Goal: Check status: Check status

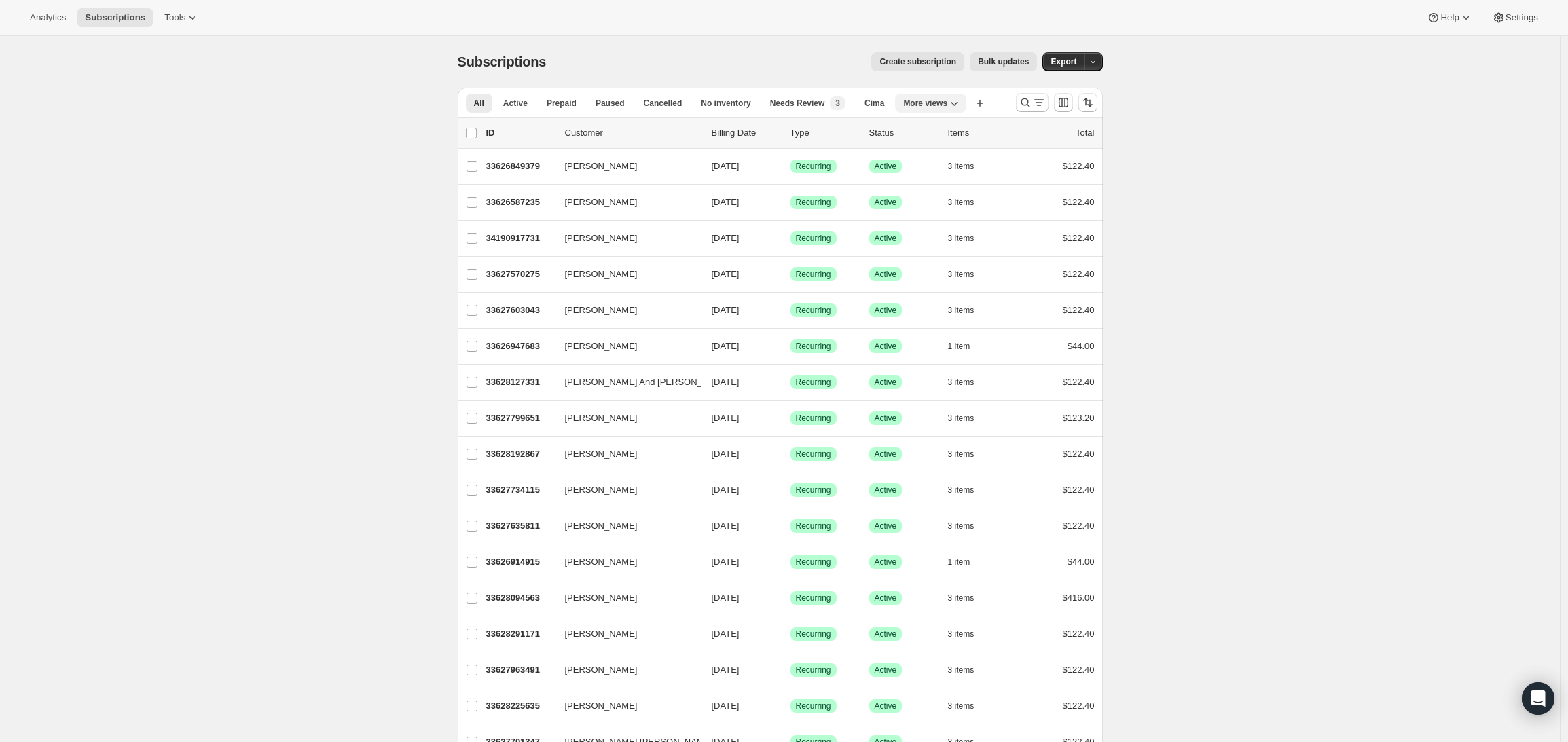
click at [966, 106] on button "More views" at bounding box center [931, 102] width 72 height 19
click at [961, 104] on icon "More views" at bounding box center [954, 102] width 13 height 13
click at [522, 102] on span "Active" at bounding box center [515, 102] width 25 height 11
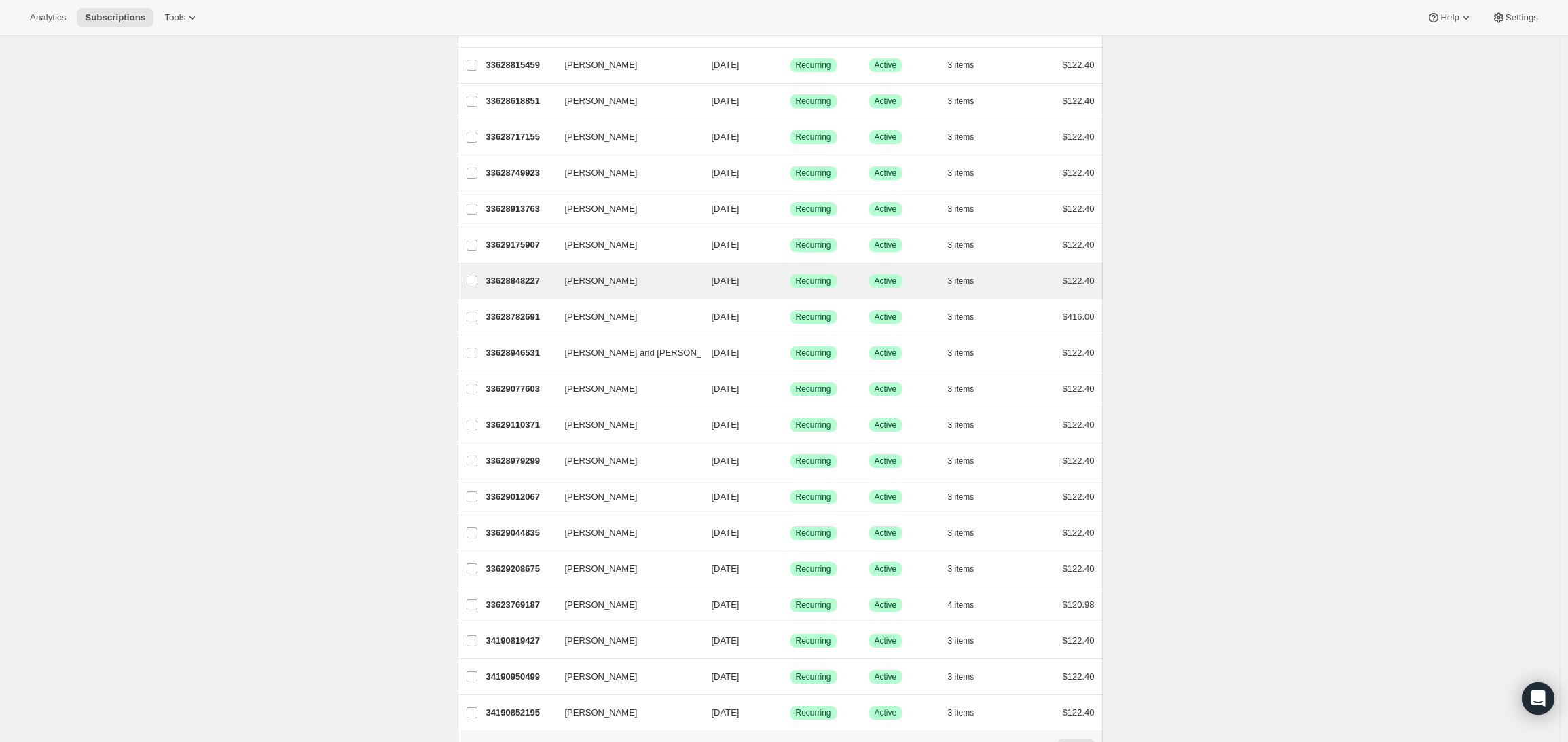
scroll to position [1291, 0]
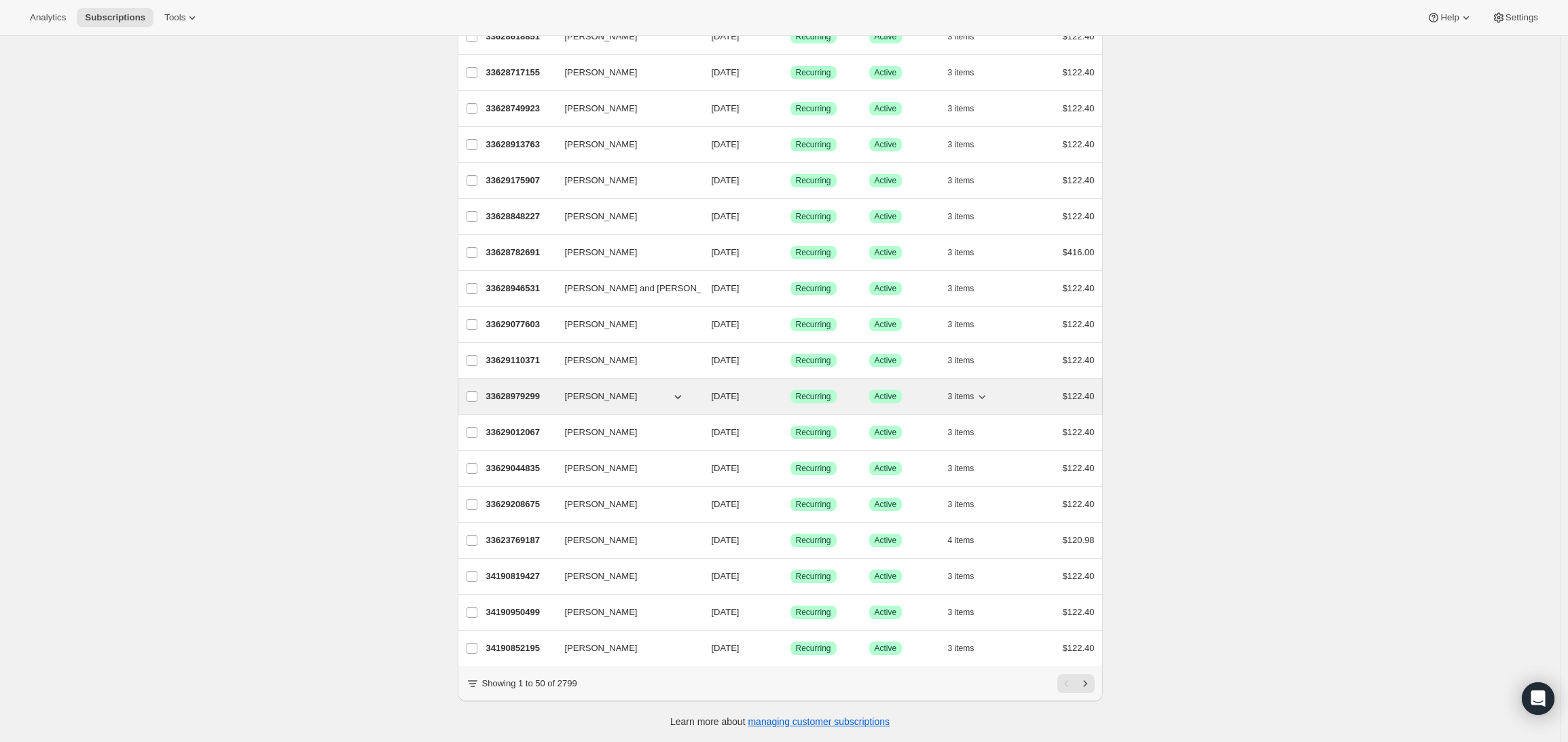
click at [980, 390] on icon "button" at bounding box center [982, 396] width 13 height 13
click at [986, 395] on icon "button" at bounding box center [982, 397] width 7 height 4
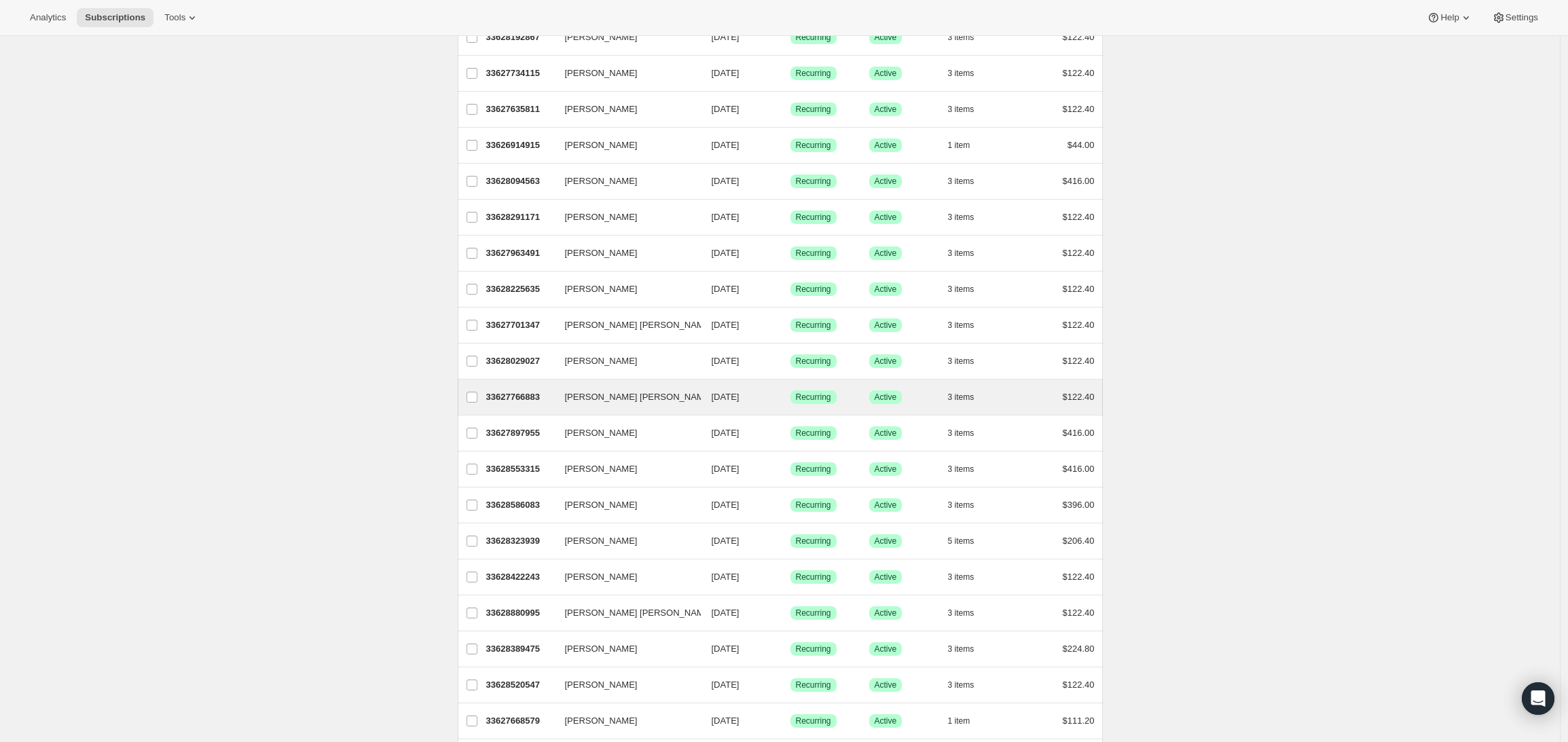
scroll to position [422, 0]
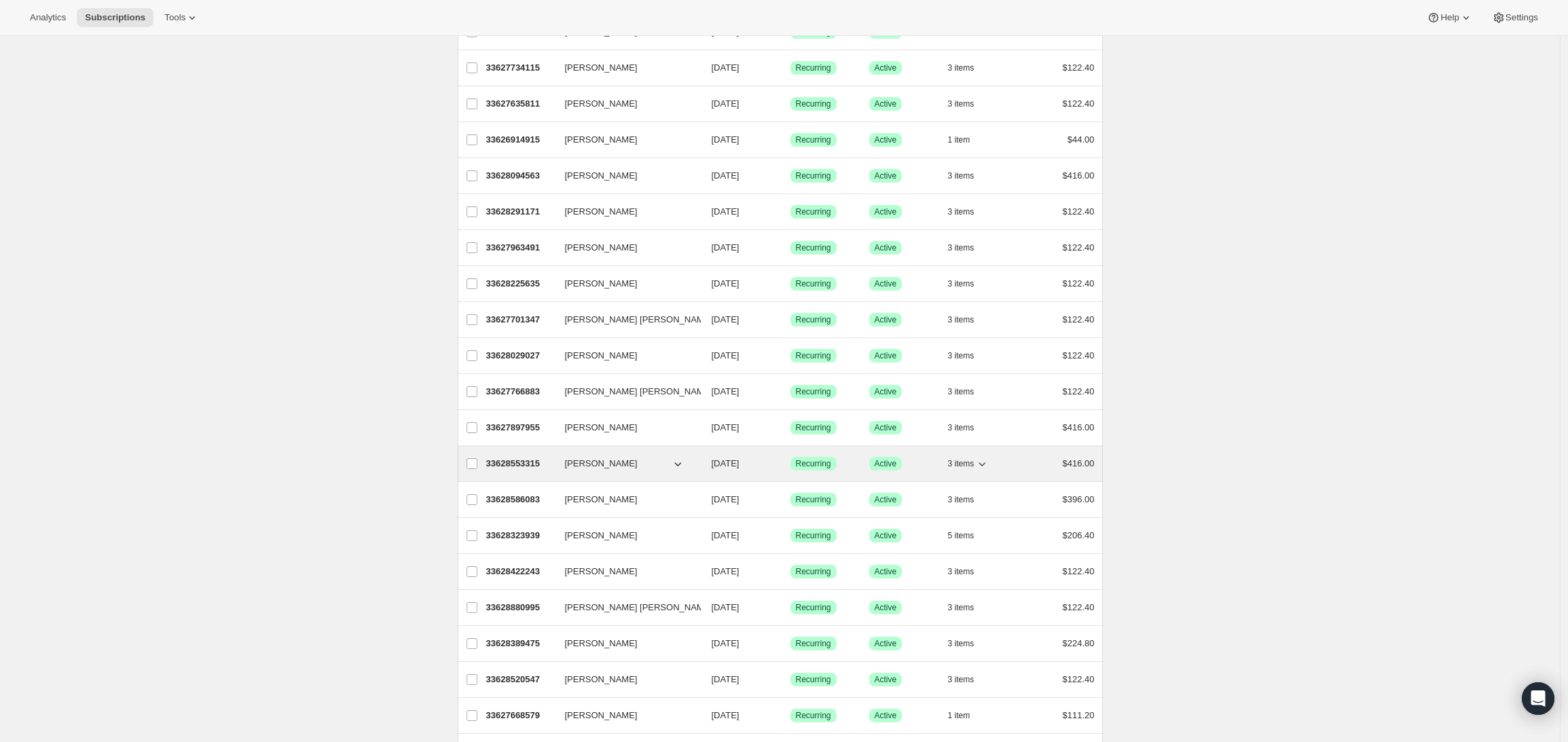
click at [985, 464] on icon "button" at bounding box center [982, 463] width 13 height 13
click at [984, 463] on icon "button" at bounding box center [982, 463] width 13 height 13
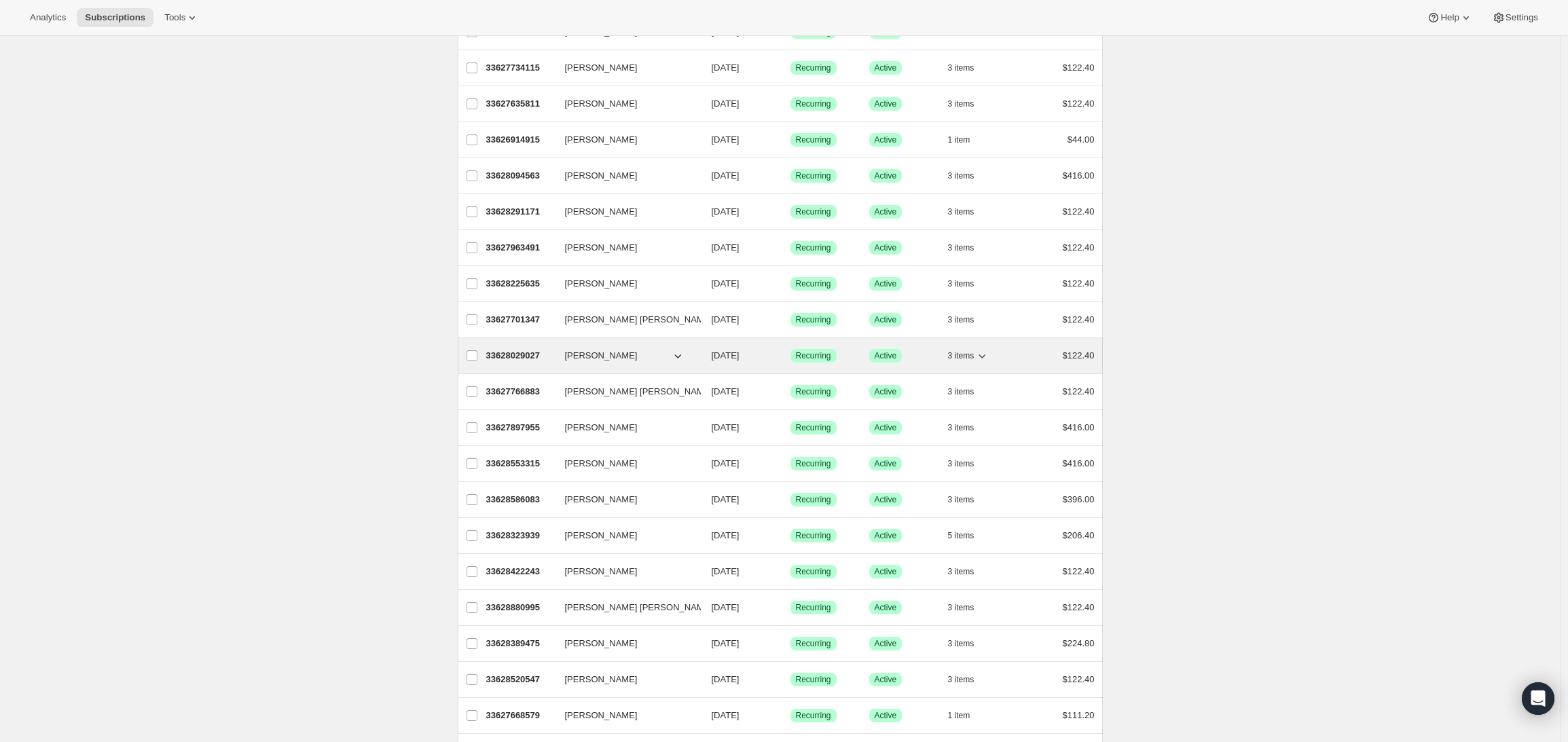
click at [509, 355] on p "33628029027" at bounding box center [520, 355] width 68 height 13
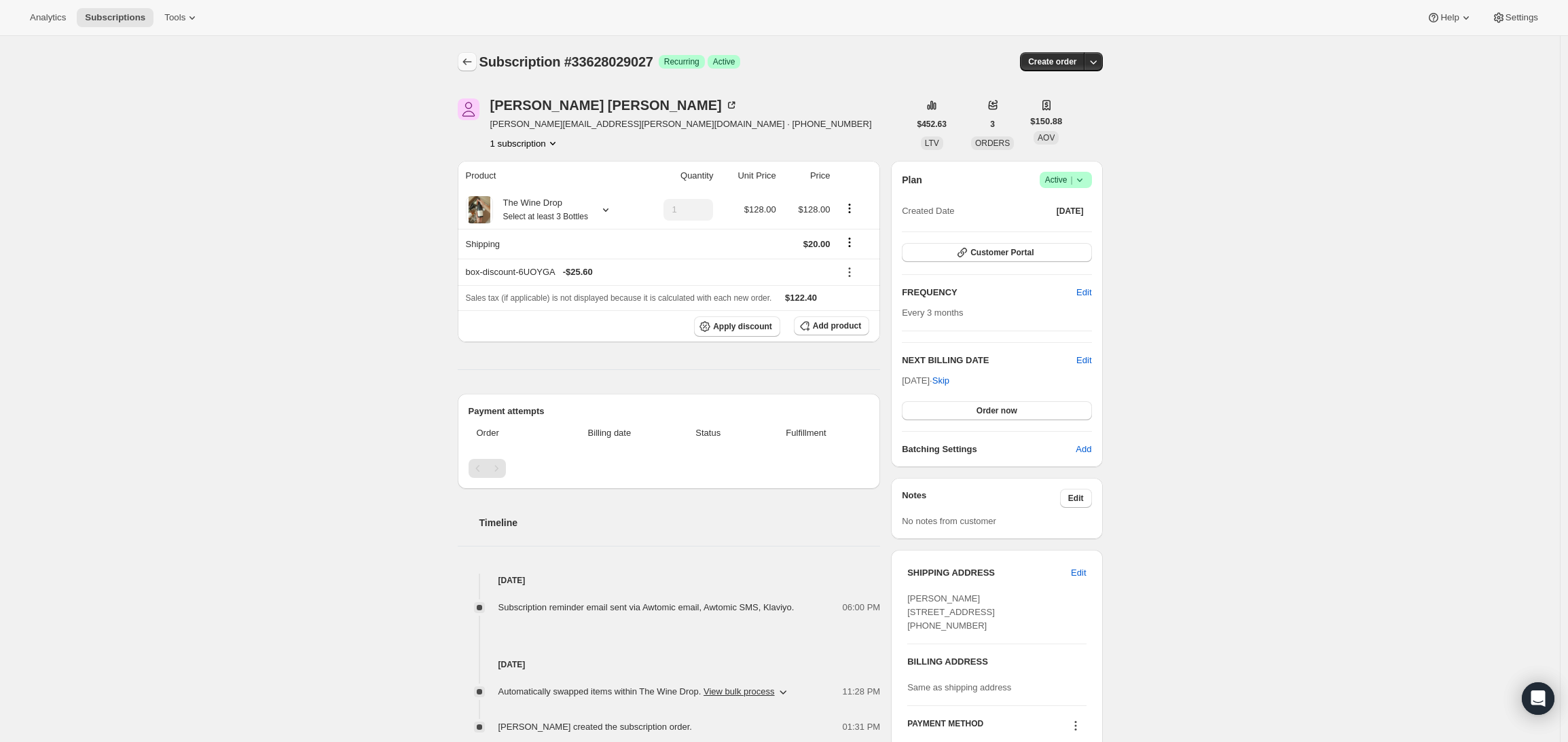
click at [466, 64] on icon "Subscriptions" at bounding box center [467, 61] width 13 height 13
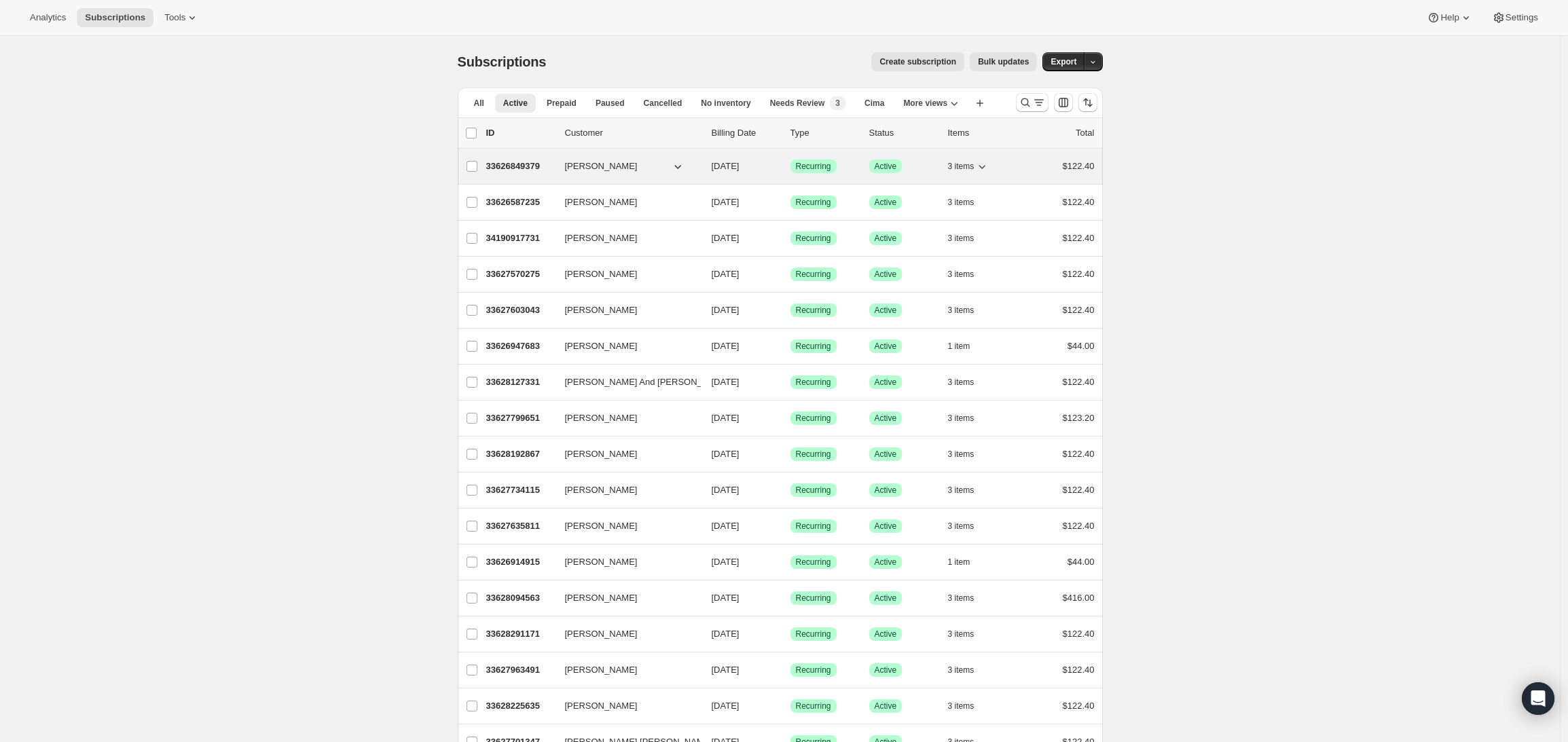
click at [515, 164] on p "33626849379" at bounding box center [520, 166] width 68 height 13
